Goal: Use online tool/utility: Use online tool/utility

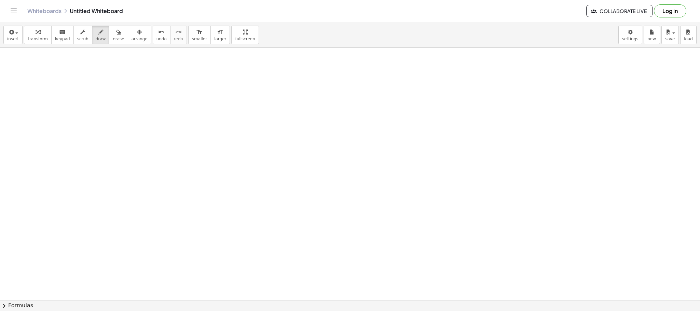
scroll to position [1127, 0]
drag, startPoint x: 40, startPoint y: 93, endPoint x: 68, endPoint y: 109, distance: 31.7
drag, startPoint x: 81, startPoint y: 90, endPoint x: 96, endPoint y: 137, distance: 49.6
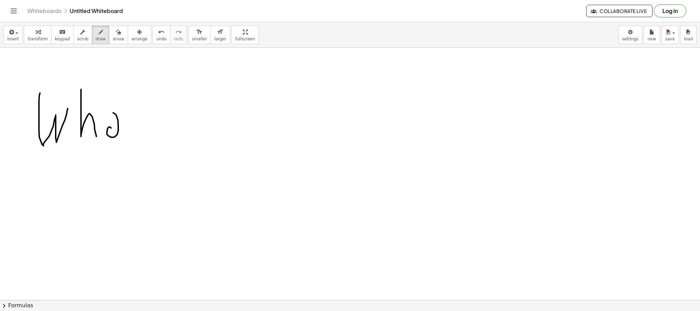
drag, startPoint x: 113, startPoint y: 113, endPoint x: 123, endPoint y: 123, distance: 14.3
drag, startPoint x: 138, startPoint y: 101, endPoint x: 119, endPoint y: 133, distance: 37.3
drag, startPoint x: 119, startPoint y: 132, endPoint x: 136, endPoint y: 126, distance: 17.6
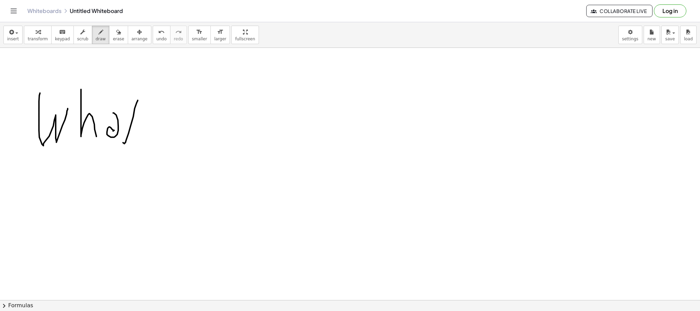
drag, startPoint x: 165, startPoint y: 107, endPoint x: 164, endPoint y: 142, distance: 35.5
drag, startPoint x: 167, startPoint y: 128, endPoint x: 184, endPoint y: 112, distance: 23.2
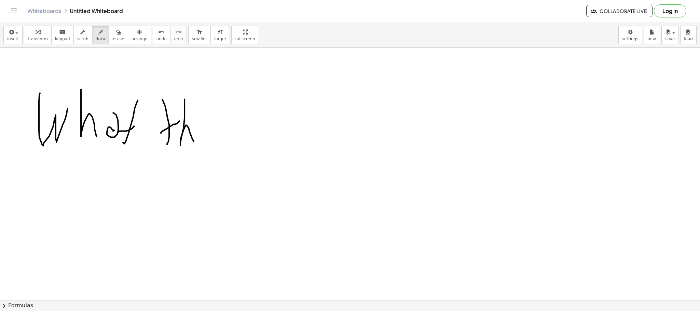
drag, startPoint x: 183, startPoint y: 128, endPoint x: 194, endPoint y: 142, distance: 17.4
drag, startPoint x: 198, startPoint y: 141, endPoint x: 228, endPoint y: 129, distance: 31.9
drag, startPoint x: 251, startPoint y: 125, endPoint x: 264, endPoint y: 162, distance: 39.0
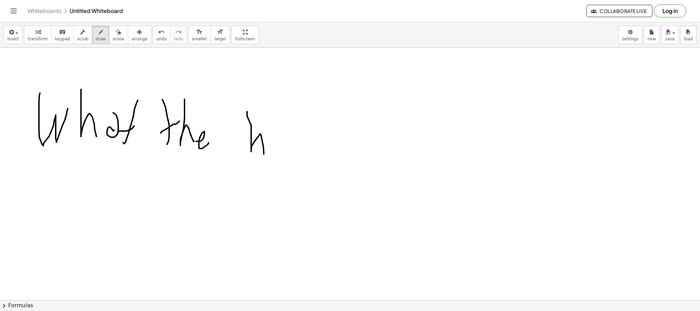
drag, startPoint x: 271, startPoint y: 151, endPoint x: 284, endPoint y: 141, distance: 17.1
drag, startPoint x: 287, startPoint y: 152, endPoint x: 293, endPoint y: 133, distance: 20.5
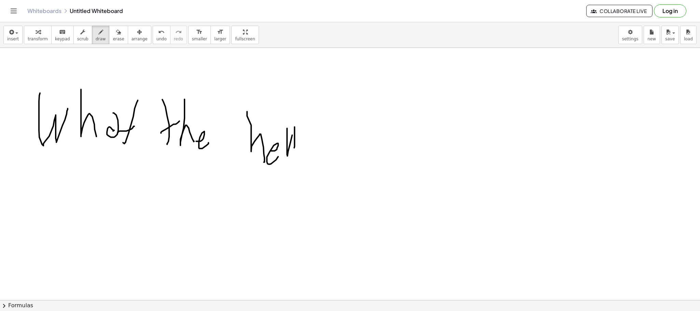
drag, startPoint x: 294, startPoint y: 148, endPoint x: 290, endPoint y: 147, distance: 3.9
drag, startPoint x: 338, startPoint y: 144, endPoint x: 344, endPoint y: 136, distance: 10.4
drag, startPoint x: 346, startPoint y: 134, endPoint x: 347, endPoint y: 155, distance: 20.5
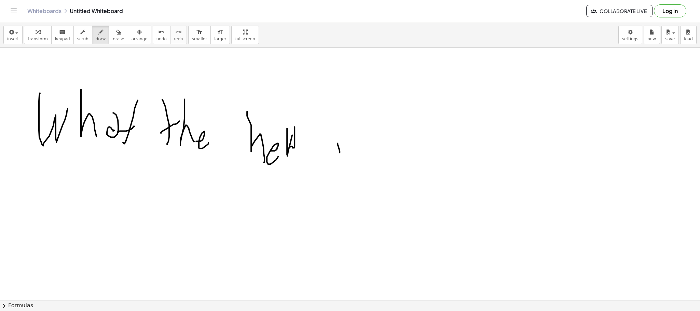
drag, startPoint x: 347, startPoint y: 155, endPoint x: 359, endPoint y: 140, distance: 19.2
drag, startPoint x: 403, startPoint y: 124, endPoint x: 425, endPoint y: 160, distance: 41.8
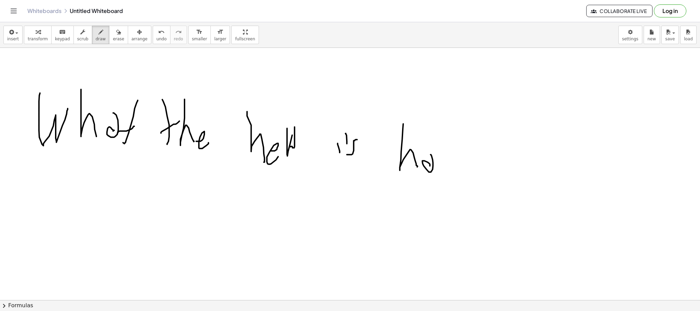
drag, startPoint x: 433, startPoint y: 160, endPoint x: 436, endPoint y: 190, distance: 29.9
drag, startPoint x: 436, startPoint y: 193, endPoint x: 452, endPoint y: 181, distance: 19.6
drag, startPoint x: 454, startPoint y: 200, endPoint x: 472, endPoint y: 173, distance: 31.7
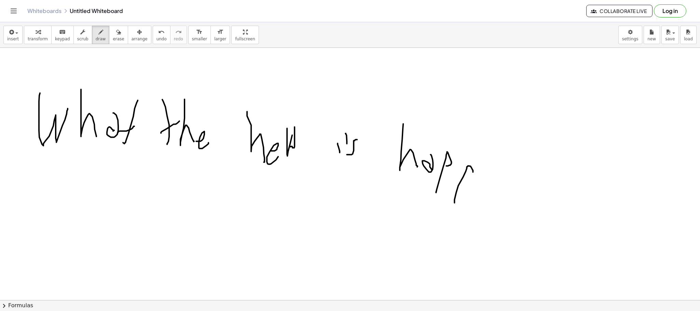
drag, startPoint x: 474, startPoint y: 174, endPoint x: 479, endPoint y: 182, distance: 9.7
drag, startPoint x: 491, startPoint y: 184, endPoint x: 506, endPoint y: 175, distance: 17.3
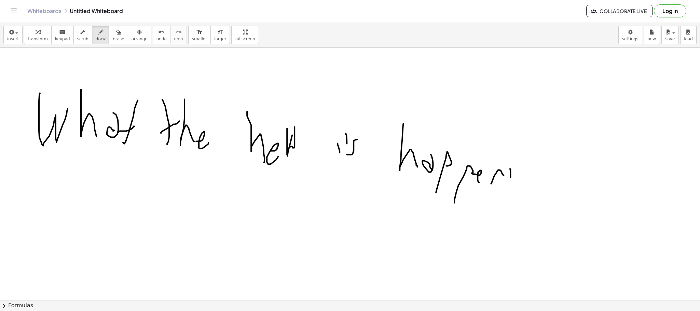
drag, startPoint x: 510, startPoint y: 174, endPoint x: 510, endPoint y: 163, distance: 10.6
drag, startPoint x: 515, startPoint y: 166, endPoint x: 529, endPoint y: 161, distance: 14.8
drag, startPoint x: 535, startPoint y: 167, endPoint x: 515, endPoint y: 202, distance: 40.7
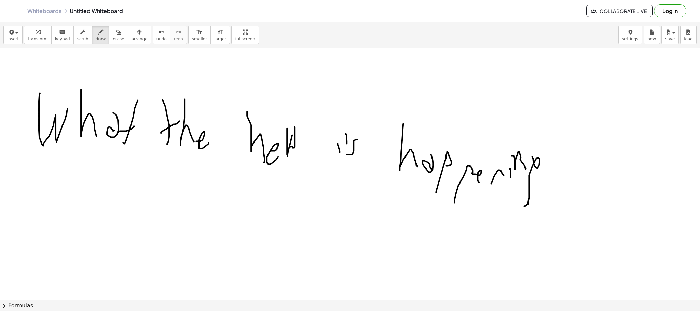
drag, startPoint x: 31, startPoint y: 216, endPoint x: 68, endPoint y: 209, distance: 37.5
drag, startPoint x: 72, startPoint y: 224, endPoint x: 77, endPoint y: 209, distance: 15.8
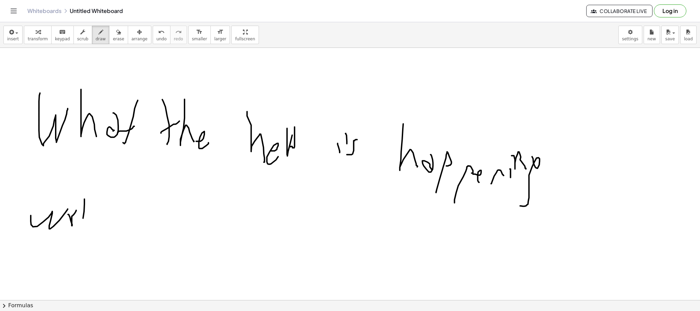
drag, startPoint x: 84, startPoint y: 199, endPoint x: 83, endPoint y: 215, distance: 15.4
drag, startPoint x: 83, startPoint y: 215, endPoint x: 90, endPoint y: 219, distance: 8.6
drag, startPoint x: 102, startPoint y: 204, endPoint x: 115, endPoint y: 234, distance: 32.6
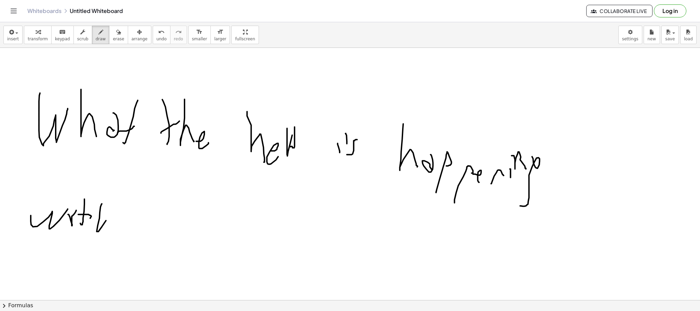
drag
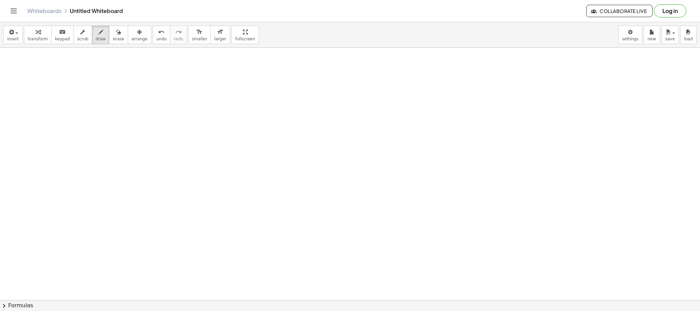
scroll to position [1463, 0]
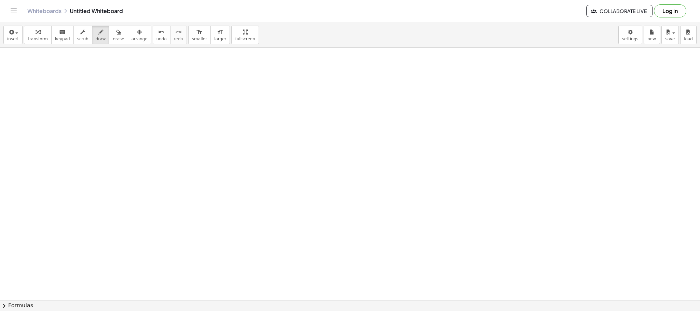
scroll to position [1915, 0]
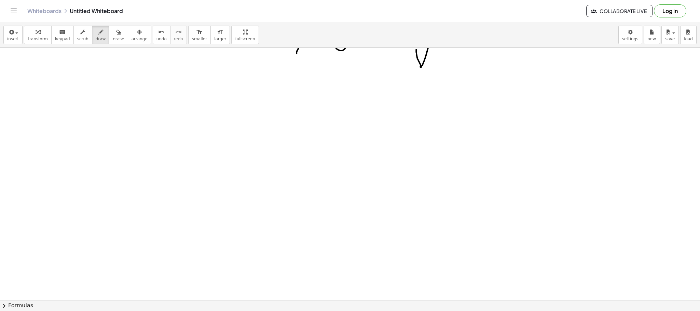
scroll to position [2167, 0]
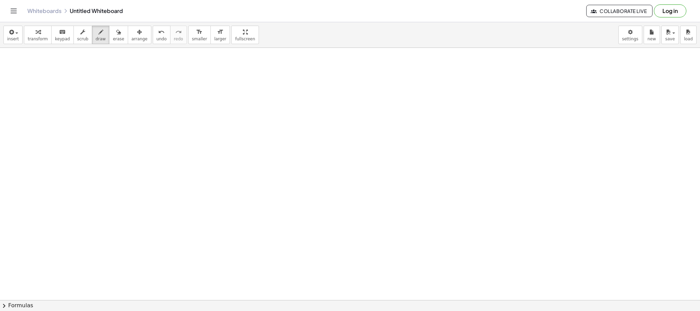
scroll to position [2721, 0]
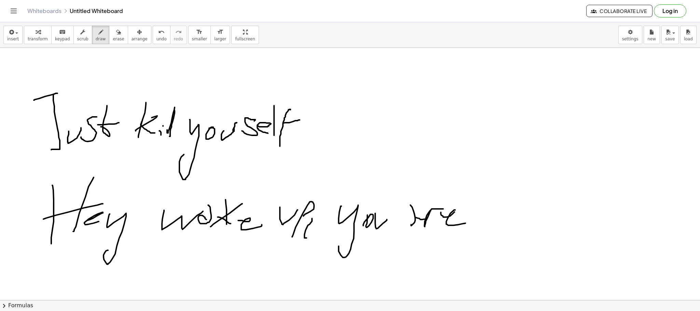
scroll to position [2768, 0]
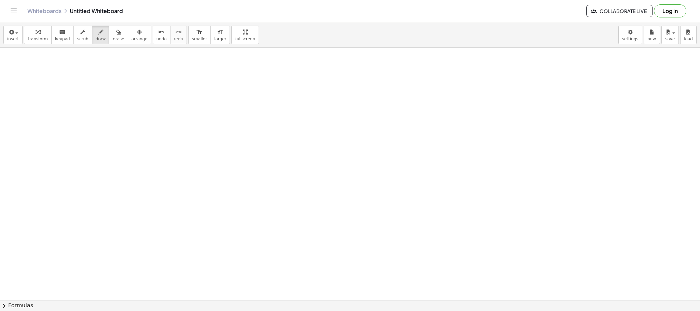
scroll to position [3173, 0]
